Goal: Find specific page/section: Find specific page/section

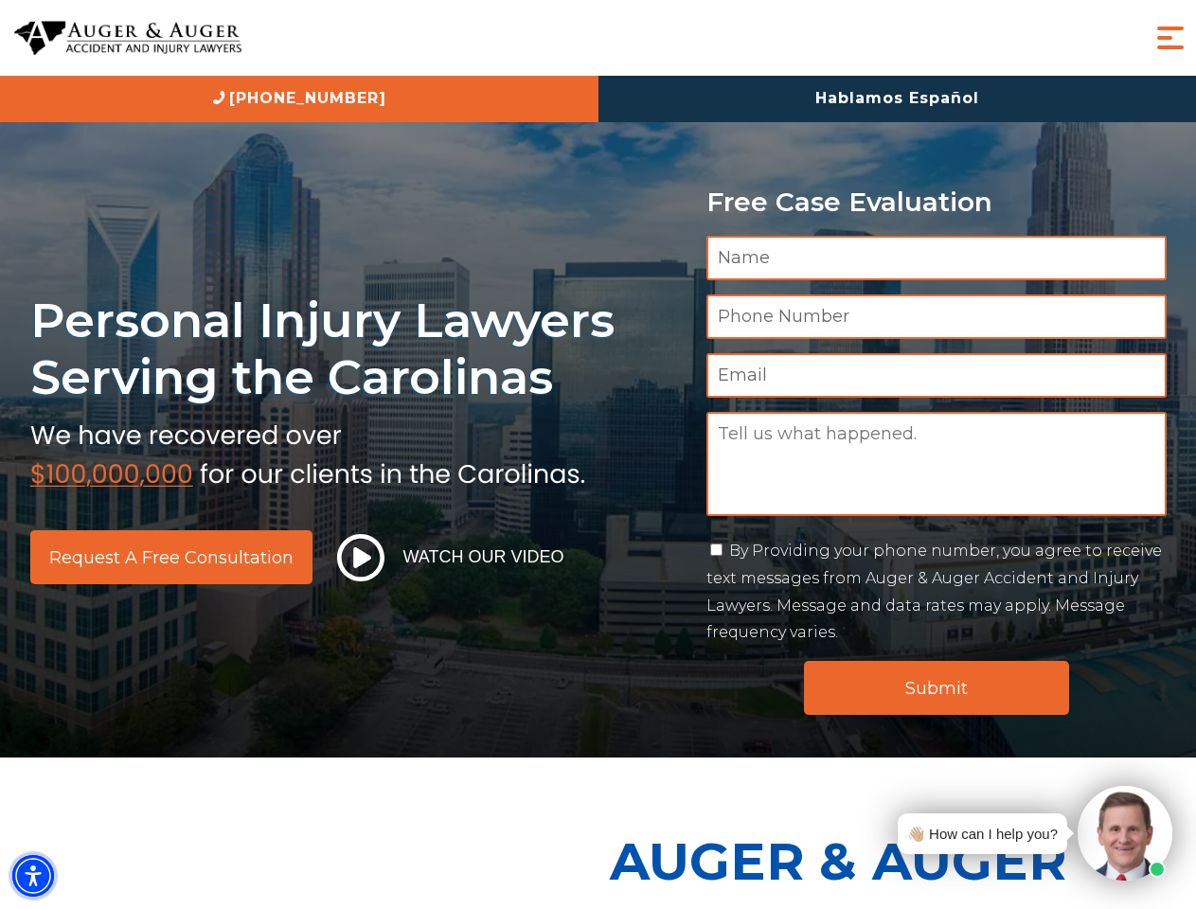
click at [33, 876] on img "Accessibility Menu" at bounding box center [33, 876] width 42 height 42
